Goal: Navigation & Orientation: Find specific page/section

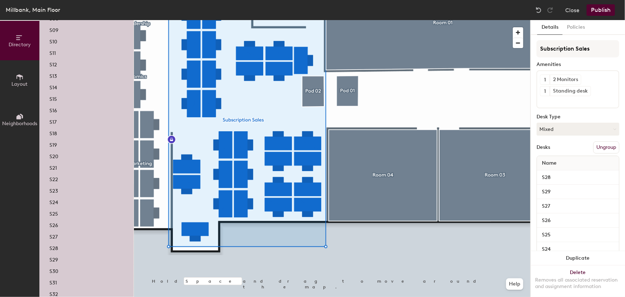
scroll to position [260, 0]
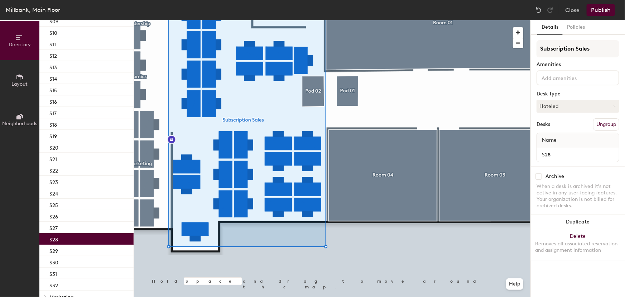
click at [69, 238] on div "S28" at bounding box center [86, 238] width 94 height 11
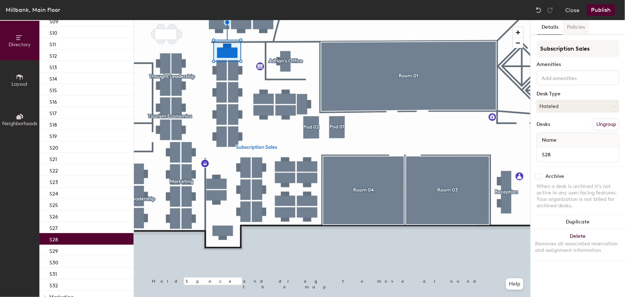
click at [574, 32] on button "Policies" at bounding box center [576, 27] width 27 height 15
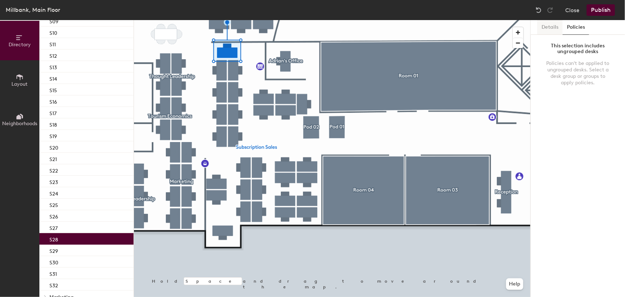
click at [556, 33] on button "Details" at bounding box center [549, 27] width 25 height 15
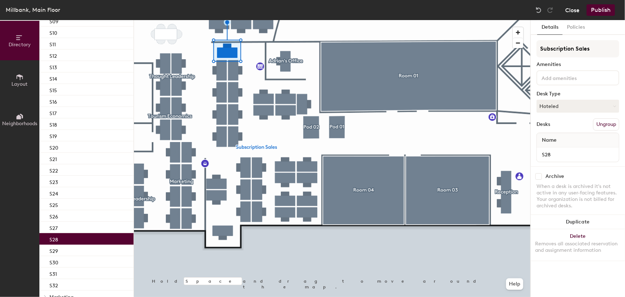
click at [572, 9] on button "Close" at bounding box center [572, 9] width 14 height 11
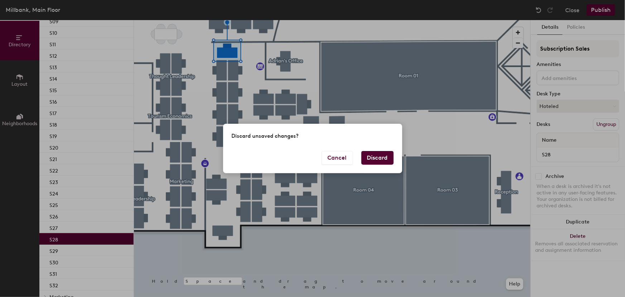
click at [368, 159] on button "Discard" at bounding box center [378, 158] width 32 height 14
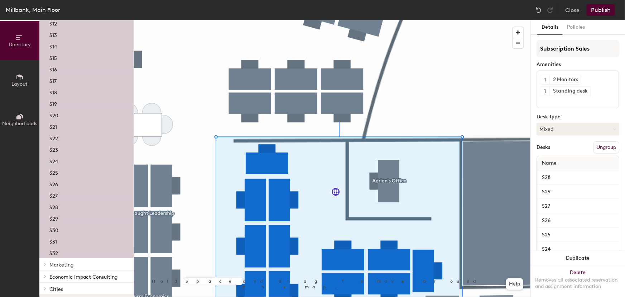
scroll to position [308, 0]
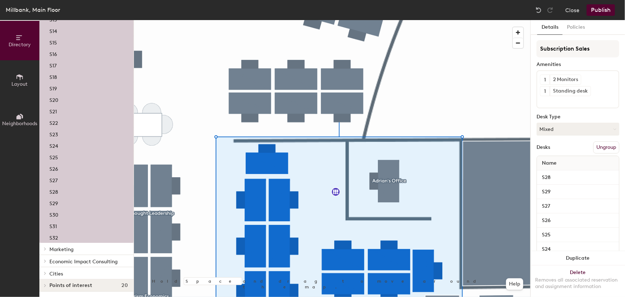
click at [53, 190] on p "S28" at bounding box center [53, 191] width 9 height 8
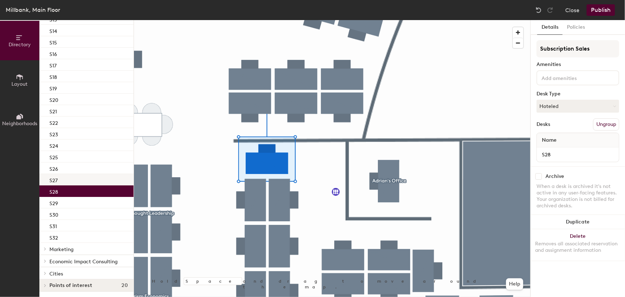
click at [56, 182] on p "S27" at bounding box center [53, 179] width 8 height 8
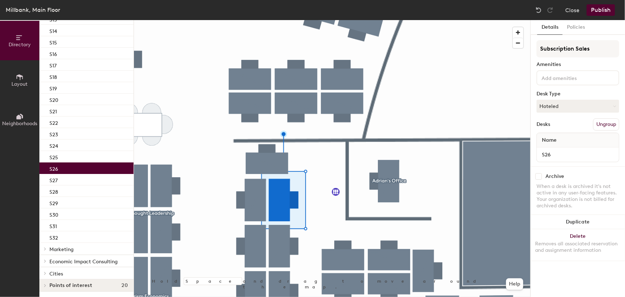
click at [54, 168] on p "S26" at bounding box center [53, 168] width 9 height 8
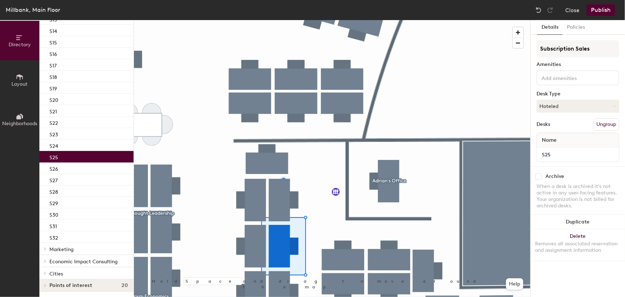
click at [63, 153] on div "S25" at bounding box center [86, 156] width 94 height 11
click at [71, 142] on div "S24" at bounding box center [86, 144] width 94 height 11
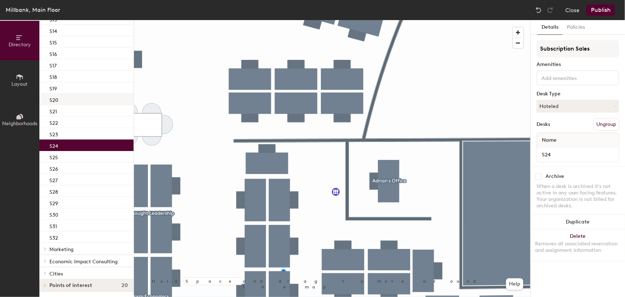
click at [85, 97] on div "S20" at bounding box center [86, 99] width 94 height 11
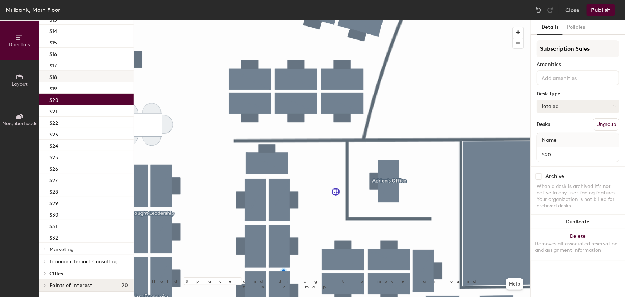
click at [83, 77] on div "S18" at bounding box center [86, 76] width 94 height 11
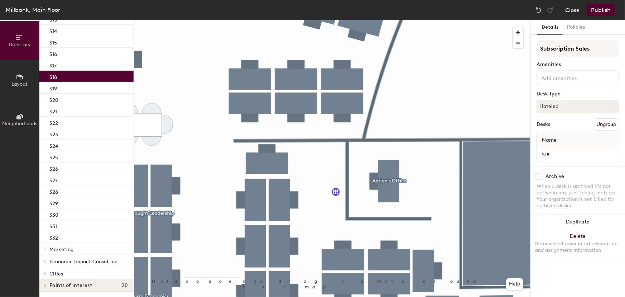
click at [571, 15] on button "Close" at bounding box center [572, 9] width 14 height 11
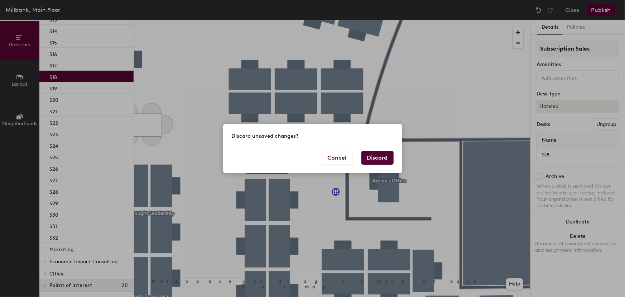
click at [373, 151] on button "Discard" at bounding box center [378, 158] width 32 height 14
